Goal: Transaction & Acquisition: Download file/media

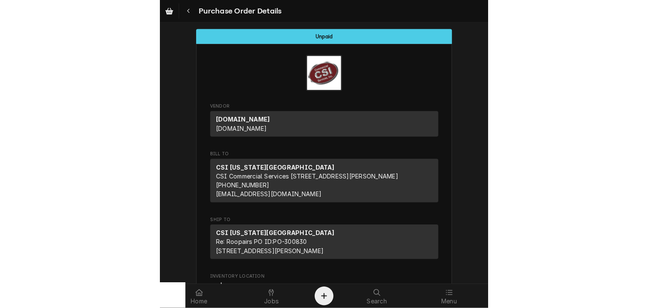
scroll to position [591, 0]
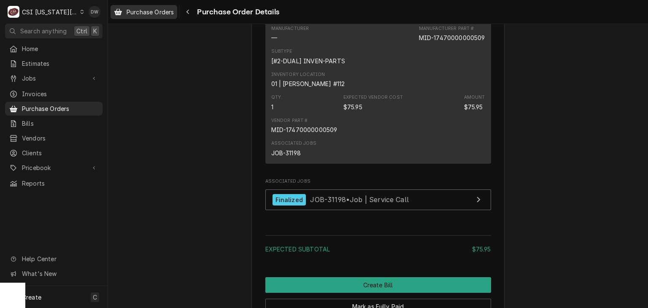
click at [143, 9] on span "Purchase Orders" at bounding box center [150, 12] width 47 height 9
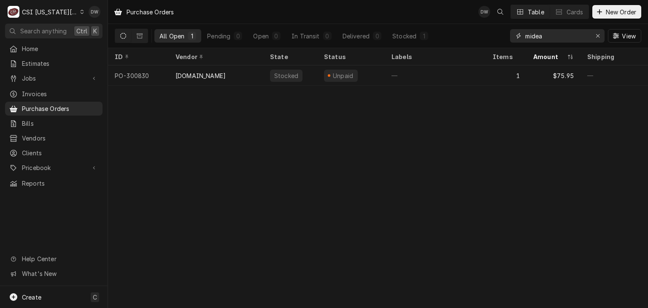
drag, startPoint x: 545, startPoint y: 37, endPoint x: 509, endPoint y: 42, distance: 36.6
click at [509, 42] on div "All Open 1 Pending 0 Open 0 In Transit 0 Delivered 0 Stocked 1 midea View" at bounding box center [378, 36] width 527 height 24
type input "300886"
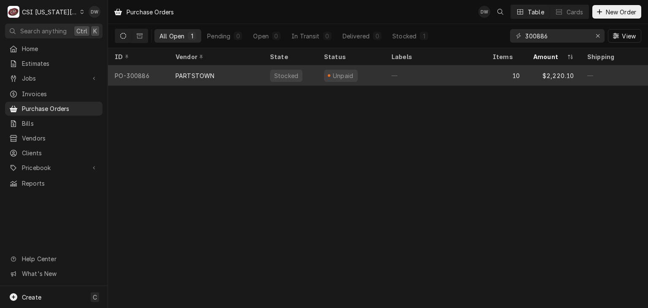
click at [194, 73] on div "PARTSTOWN" at bounding box center [195, 75] width 39 height 9
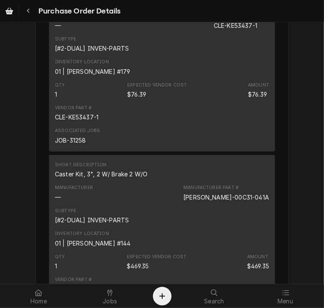
scroll to position [1313, 0]
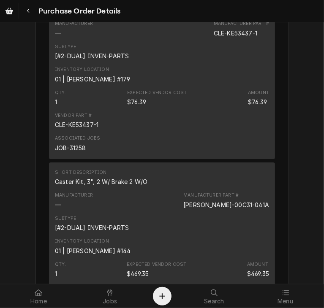
drag, startPoint x: 122, startPoint y: 35, endPoint x: 25, endPoint y: 36, distance: 97.1
click at [25, 36] on div "Unpaid Vendor PARTSTOWN PARTSTOWN [STREET_ADDRESS] Bill To [GEOGRAPHIC_DATA][US…" at bounding box center [162, 81] width 324 height 2744
copy div "Ignitor Kgt/Sgm/Sgl (Sp"
click at [21, 63] on div "Unpaid Vendor PARTSTOWN PARTSTOWN 1200 N Greenbriar Drive Addison, IL 60101 Bil…" at bounding box center [162, 81] width 324 height 2744
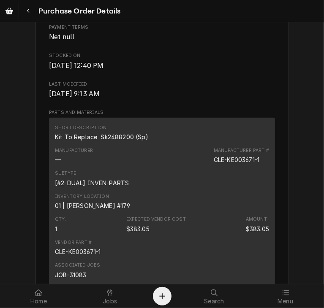
scroll to position [0, 0]
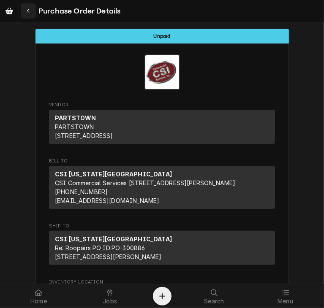
click at [31, 11] on div "Navigate back" at bounding box center [28, 11] width 8 height 8
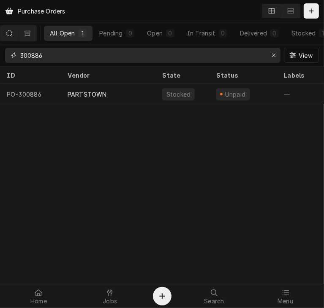
drag, startPoint x: 49, startPoint y: 57, endPoint x: 0, endPoint y: 52, distance: 49.7
click at [0, 52] on html "Purchase Orders All Open 1 Pending 0 Open 0 In Transit 0 Delivered 0 Stocked 1 …" at bounding box center [162, 154] width 324 height 308
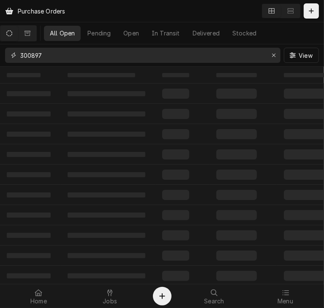
type input "300897"
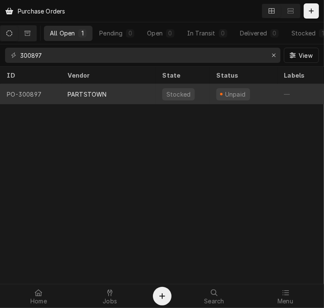
click at [86, 96] on div "PARTSTOWN" at bounding box center [87, 94] width 39 height 9
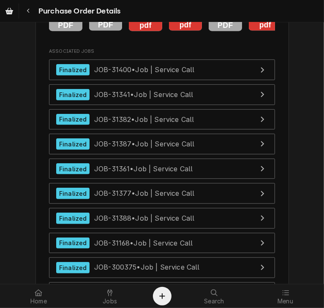
scroll to position [3515, 0]
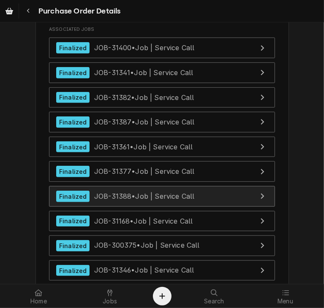
click at [156, 200] on span "JOB-31388 • Job | Service Call" at bounding box center [144, 196] width 100 height 8
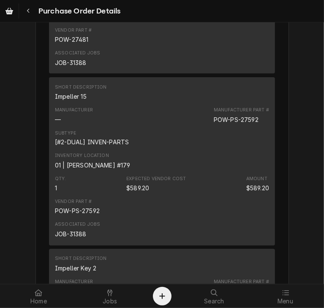
scroll to position [2324, 0]
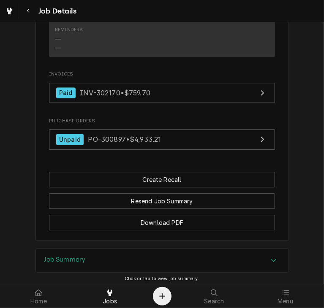
scroll to position [1105, 0]
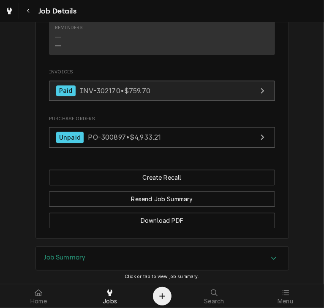
click at [118, 93] on span "INV-302170 • $759.70" at bounding box center [115, 90] width 70 height 8
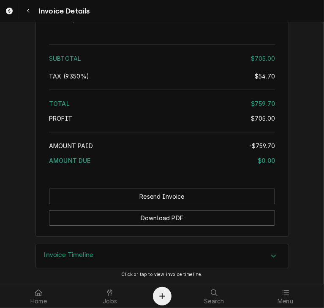
scroll to position [1537, 0]
click at [271, 255] on icon "Accordion Header" at bounding box center [273, 255] width 5 height 3
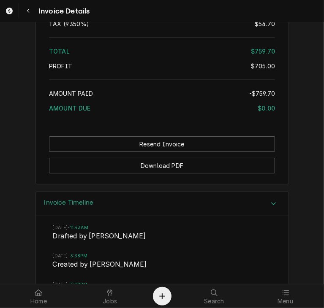
scroll to position [1570, 0]
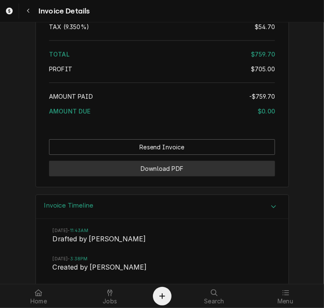
click at [154, 176] on button "Download PDF" at bounding box center [162, 169] width 226 height 16
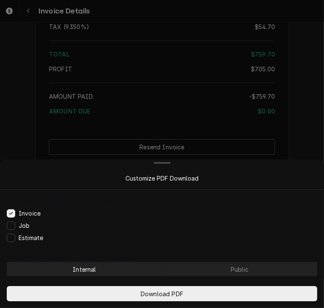
click at [88, 268] on div "Internal" at bounding box center [84, 269] width 23 height 9
drag, startPoint x: 149, startPoint y: 290, endPoint x: 127, endPoint y: 268, distance: 30.7
click at [127, 268] on div "Select which objects you'd like to download: Invoice Job Estimate Select which …" at bounding box center [162, 249] width 324 height 119
click at [22, 225] on label "Job" at bounding box center [24, 225] width 11 height 9
click at [15, 225] on button "Job" at bounding box center [11, 226] width 8 height 8
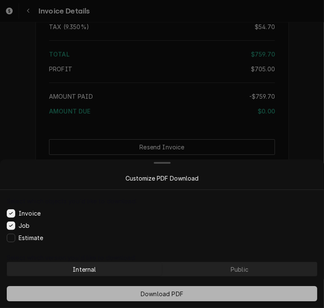
click at [152, 291] on span "Download PDF" at bounding box center [162, 293] width 46 height 9
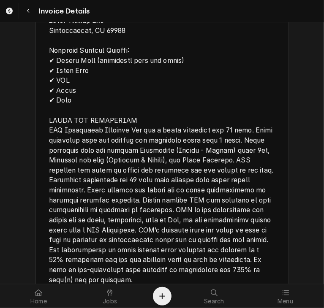
scroll to position [1195, 0]
